Goal: Task Accomplishment & Management: Manage account settings

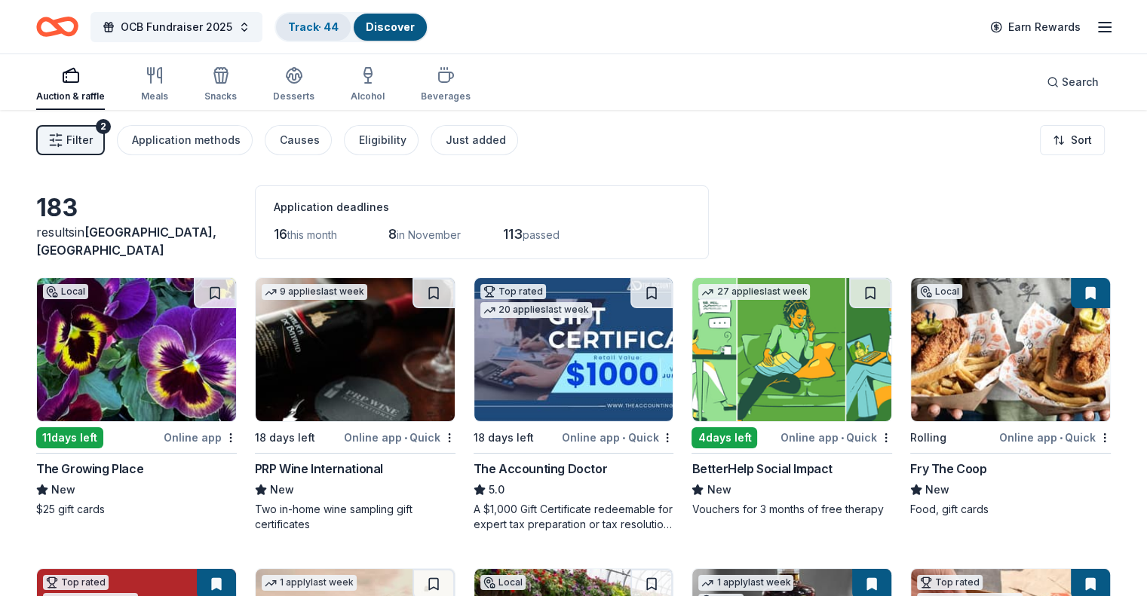
click at [332, 23] on link "Track · 44" at bounding box center [313, 26] width 51 height 13
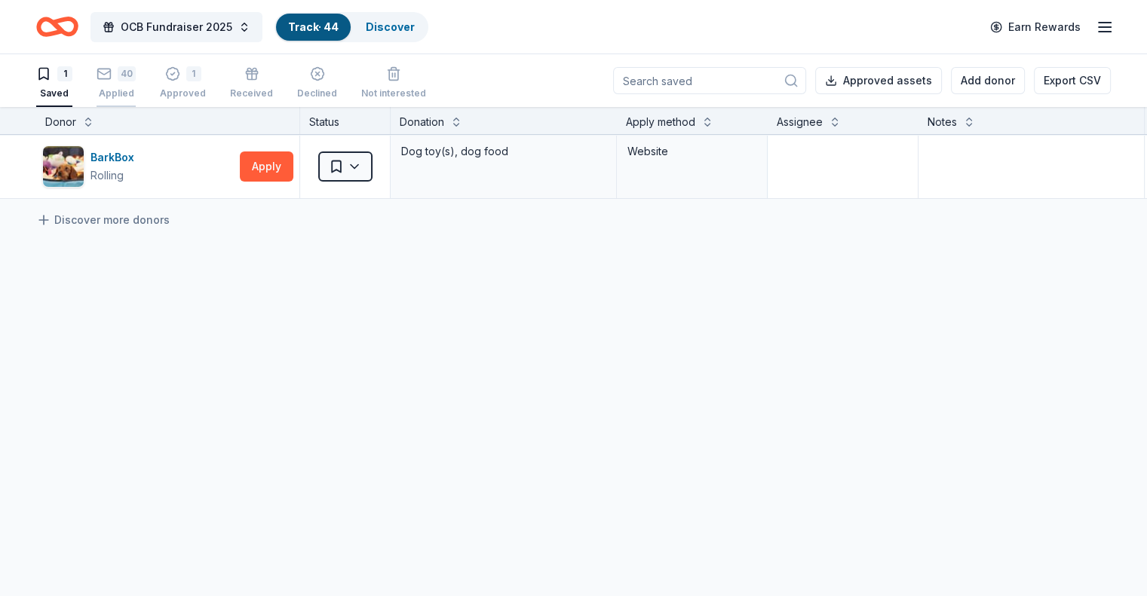
click at [136, 88] on div "Applied" at bounding box center [116, 93] width 39 height 12
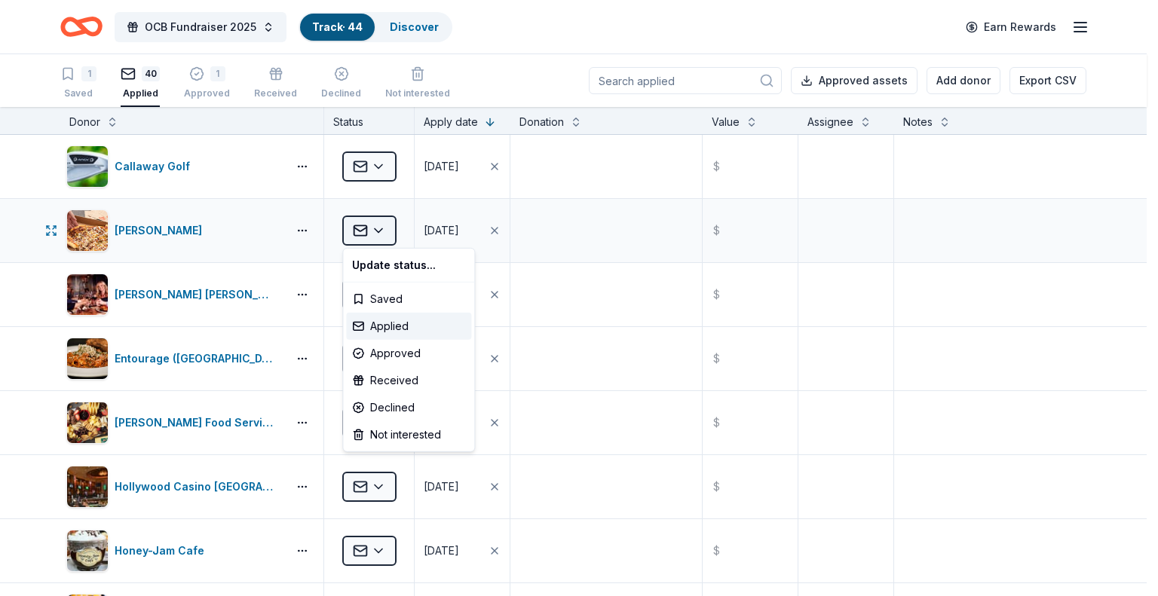
click at [386, 226] on html "OCB Fundraiser 2025 Track · 44 Discover Earn Rewards 1 Saved 40 Applied 1 Appro…" at bounding box center [579, 298] width 1158 height 596
click at [383, 347] on div "Approved" at bounding box center [408, 353] width 125 height 27
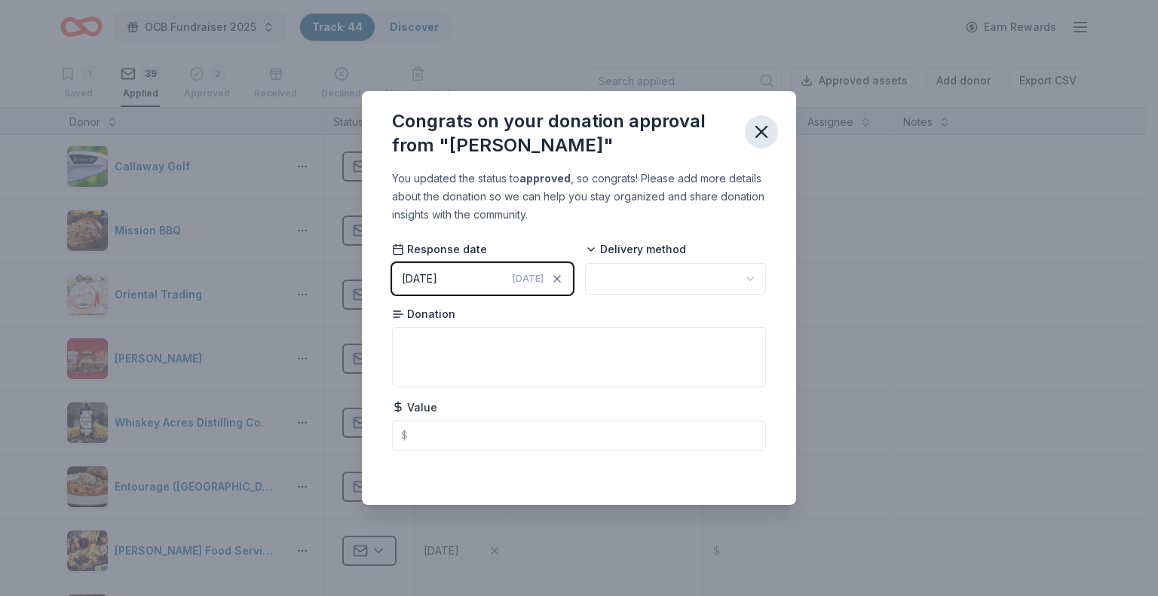
click at [768, 130] on icon "button" at bounding box center [761, 131] width 21 height 21
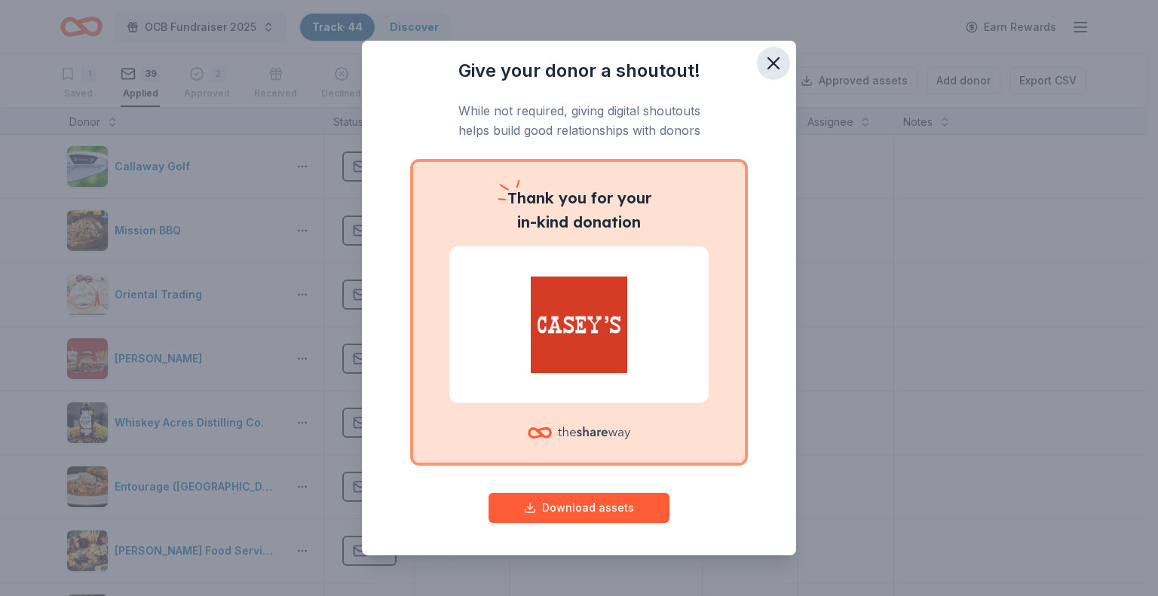
click at [767, 60] on icon "button" at bounding box center [773, 63] width 21 height 21
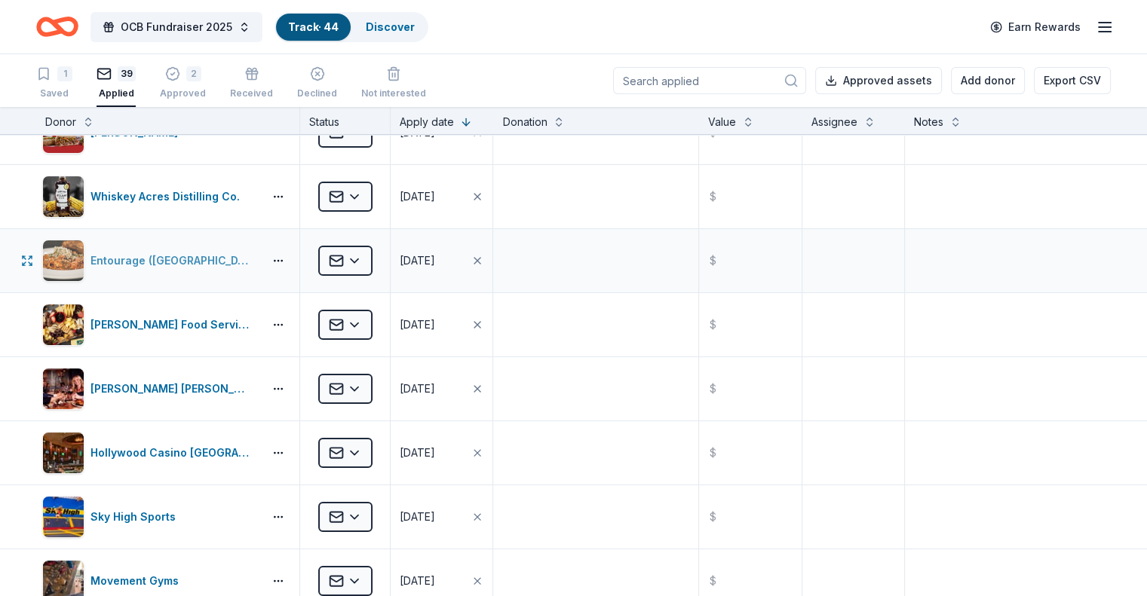
scroll to position [151, 0]
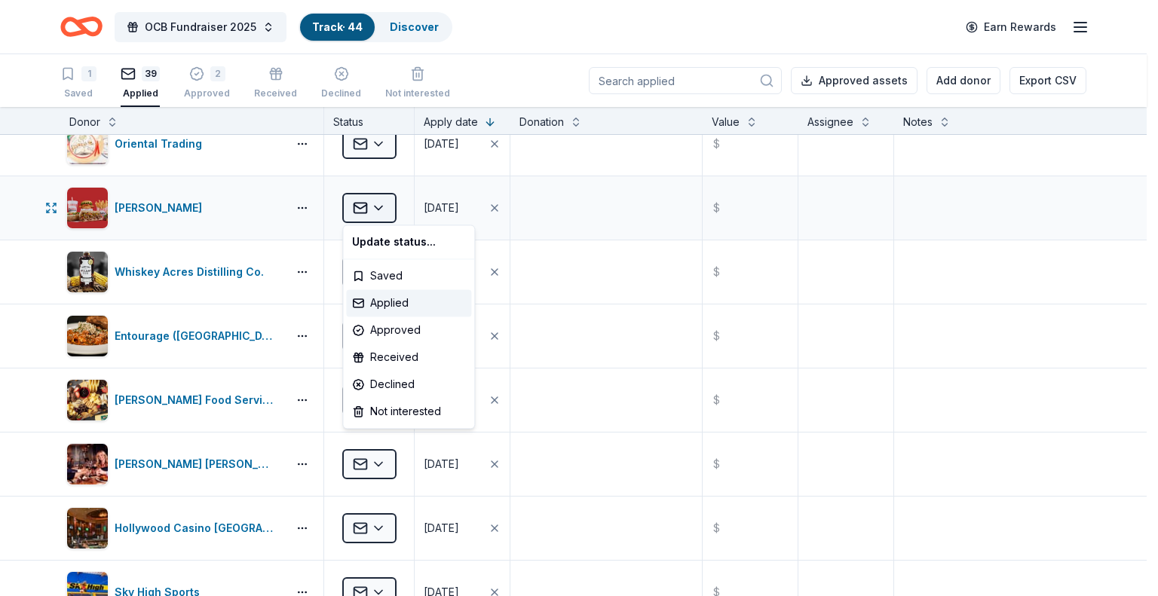
click at [382, 209] on html "OCB Fundraiser 2025 Track · 44 Discover Earn Rewards 1 Saved 39 Applied 2 Appro…" at bounding box center [579, 298] width 1158 height 596
click at [392, 327] on div "Approved" at bounding box center [408, 330] width 125 height 27
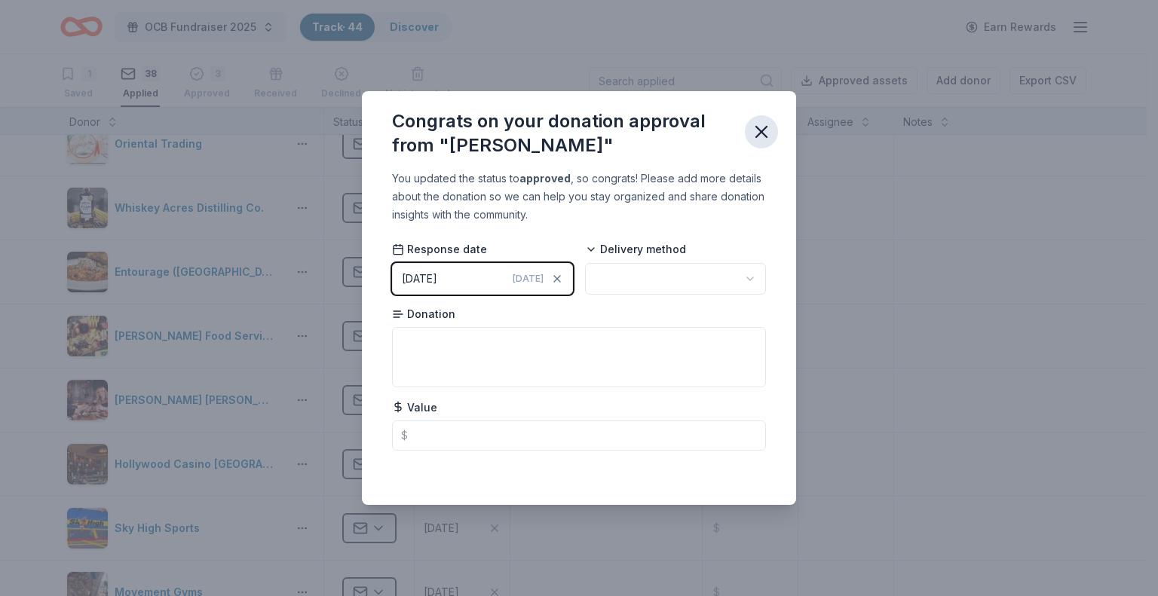
click at [768, 127] on icon "button" at bounding box center [761, 131] width 21 height 21
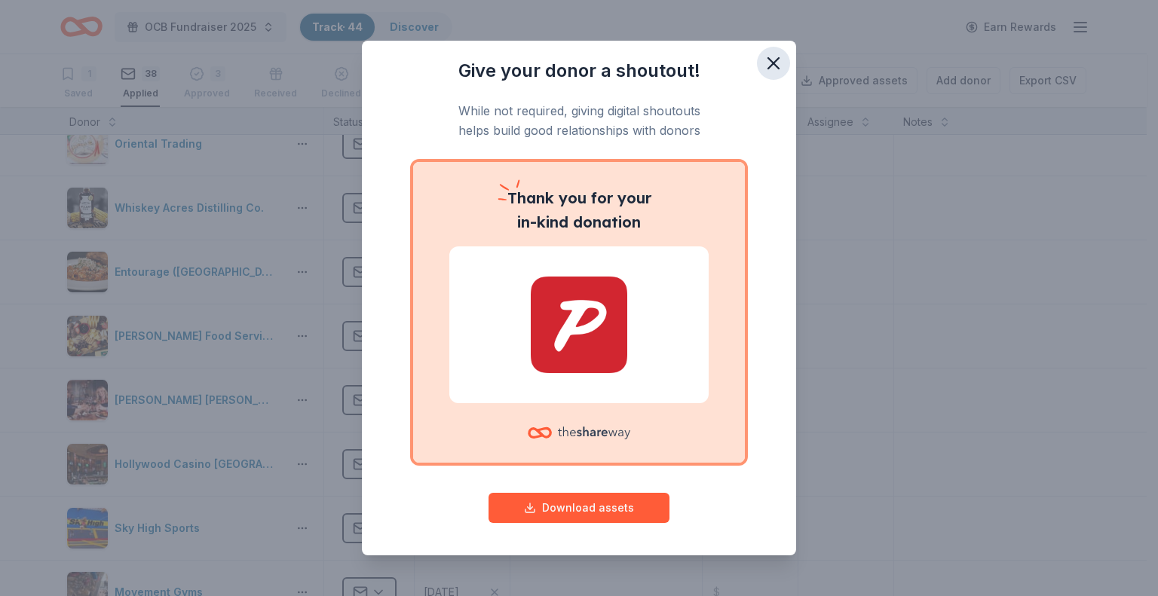
click at [777, 60] on button "button" at bounding box center [773, 63] width 33 height 33
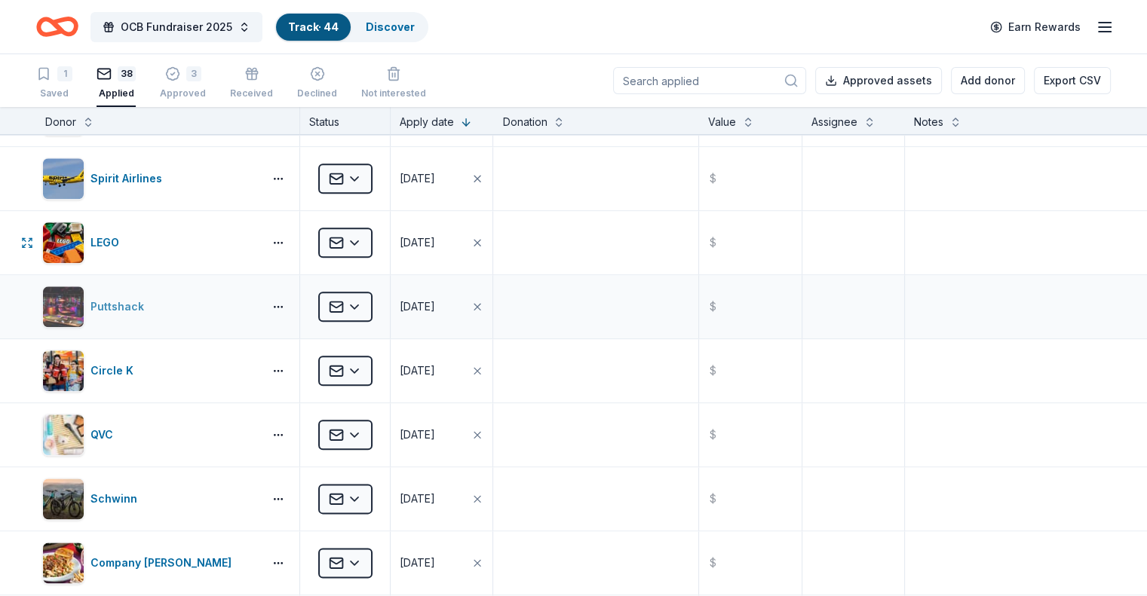
scroll to position [1810, 0]
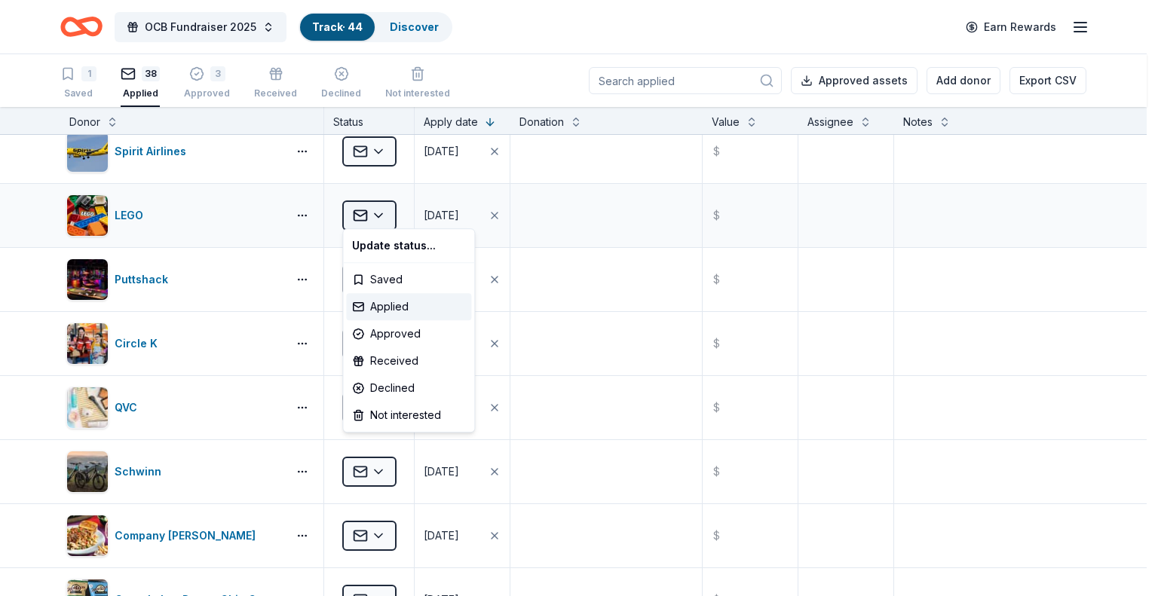
click at [385, 209] on html "OCB Fundraiser 2025 Track · 44 Discover Earn Rewards 1 Saved 38 Applied 3 Appro…" at bounding box center [579, 298] width 1158 height 596
click at [397, 386] on div "Declined" at bounding box center [408, 388] width 125 height 27
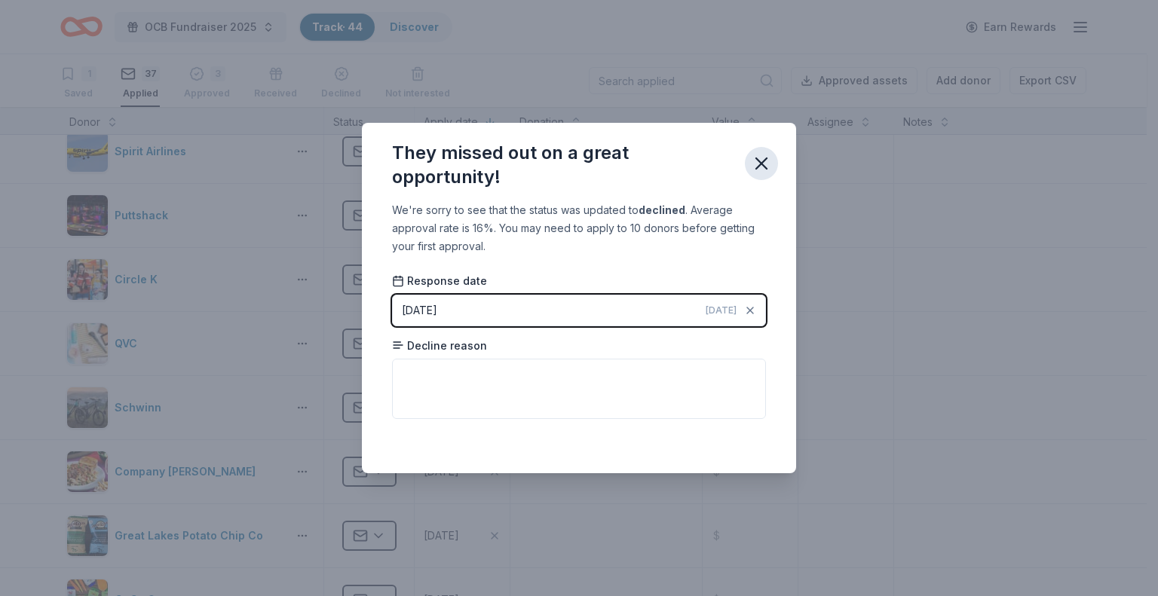
click at [762, 168] on icon "button" at bounding box center [761, 163] width 21 height 21
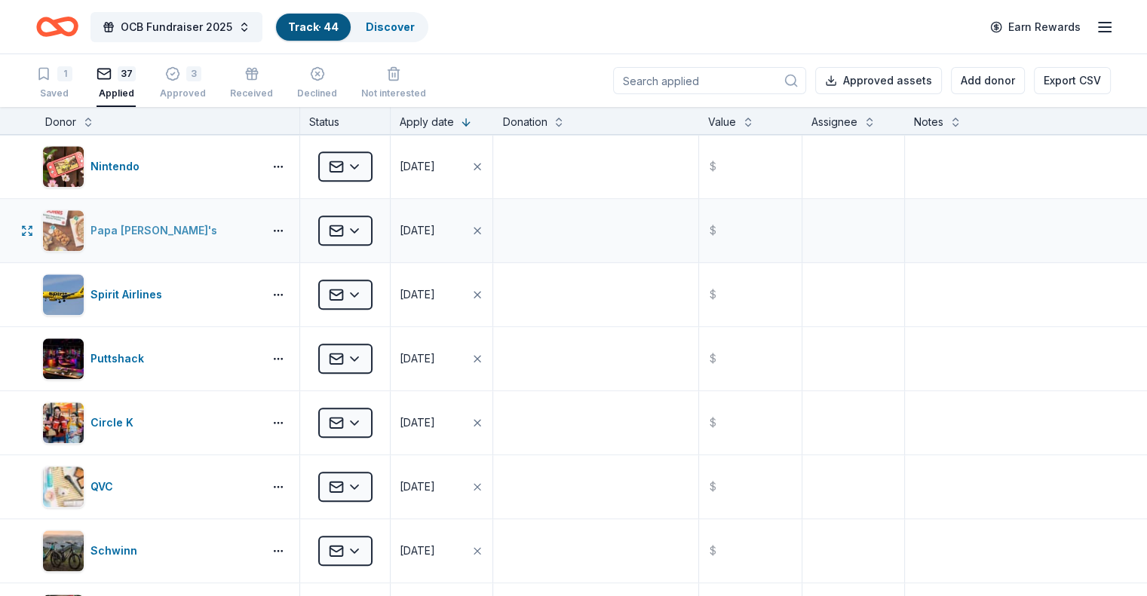
scroll to position [1659, 0]
